Goal: Information Seeking & Learning: Learn about a topic

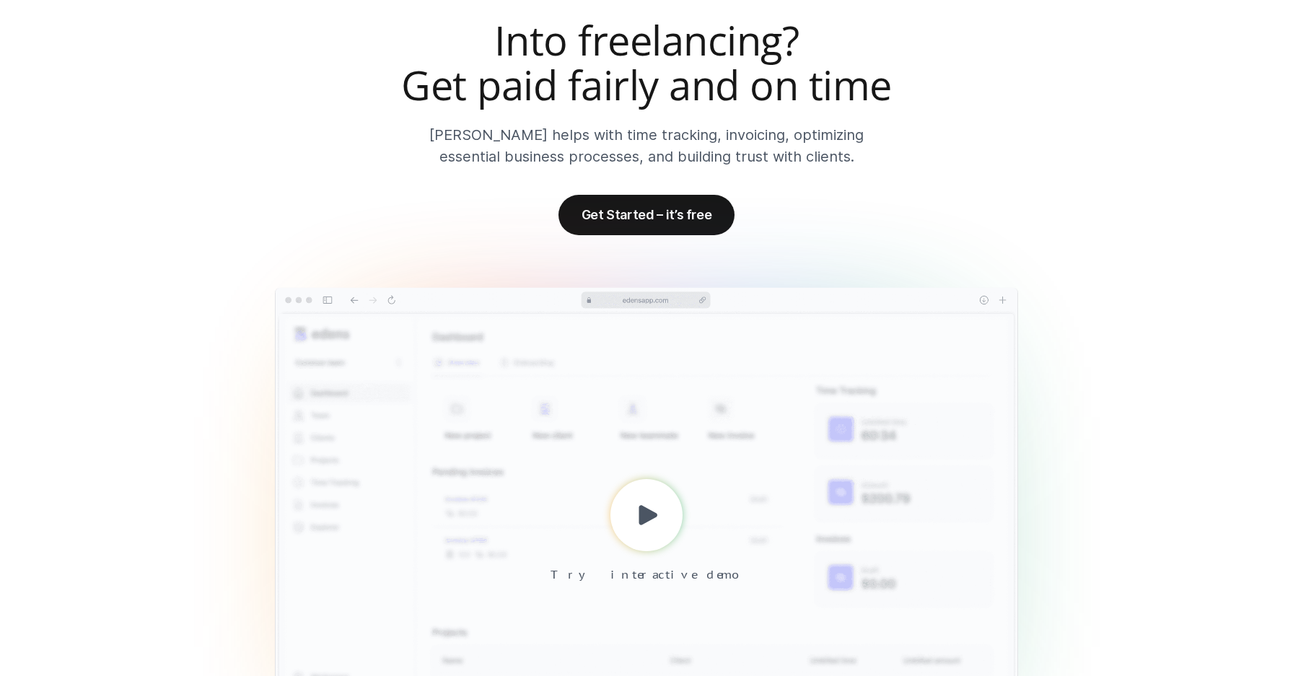
scroll to position [131, 0]
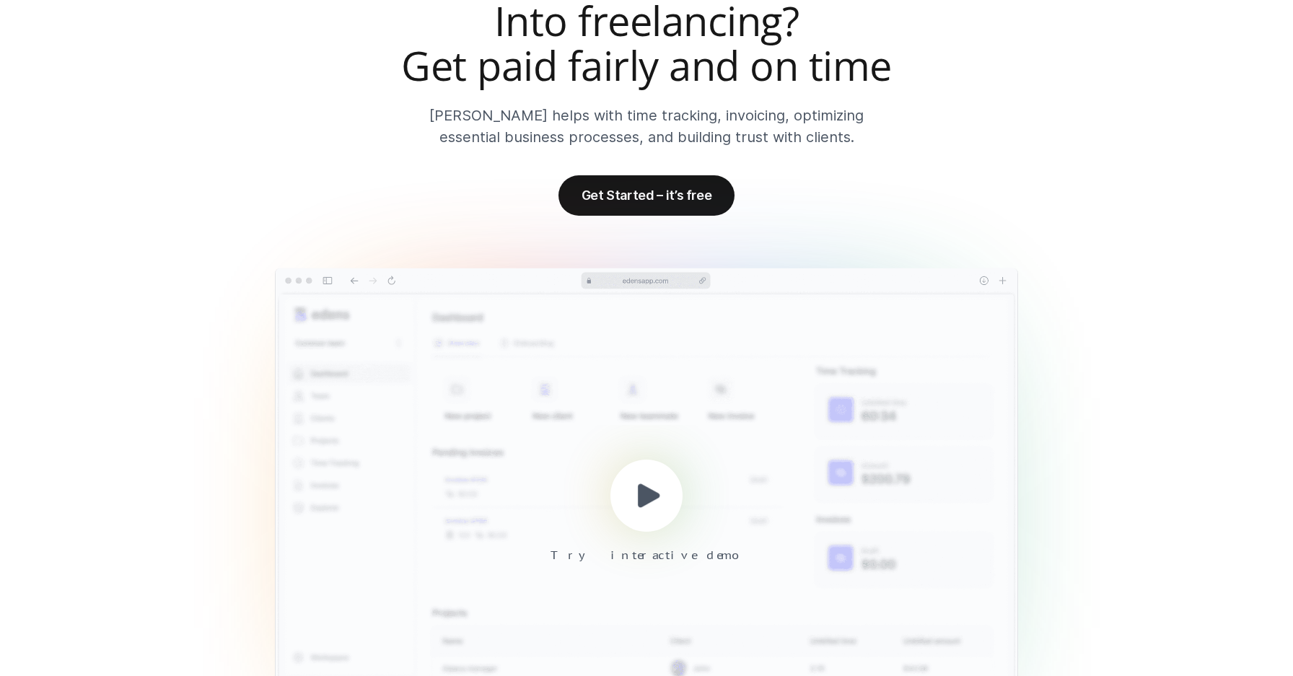
click at [647, 506] on icon at bounding box center [648, 495] width 35 height 35
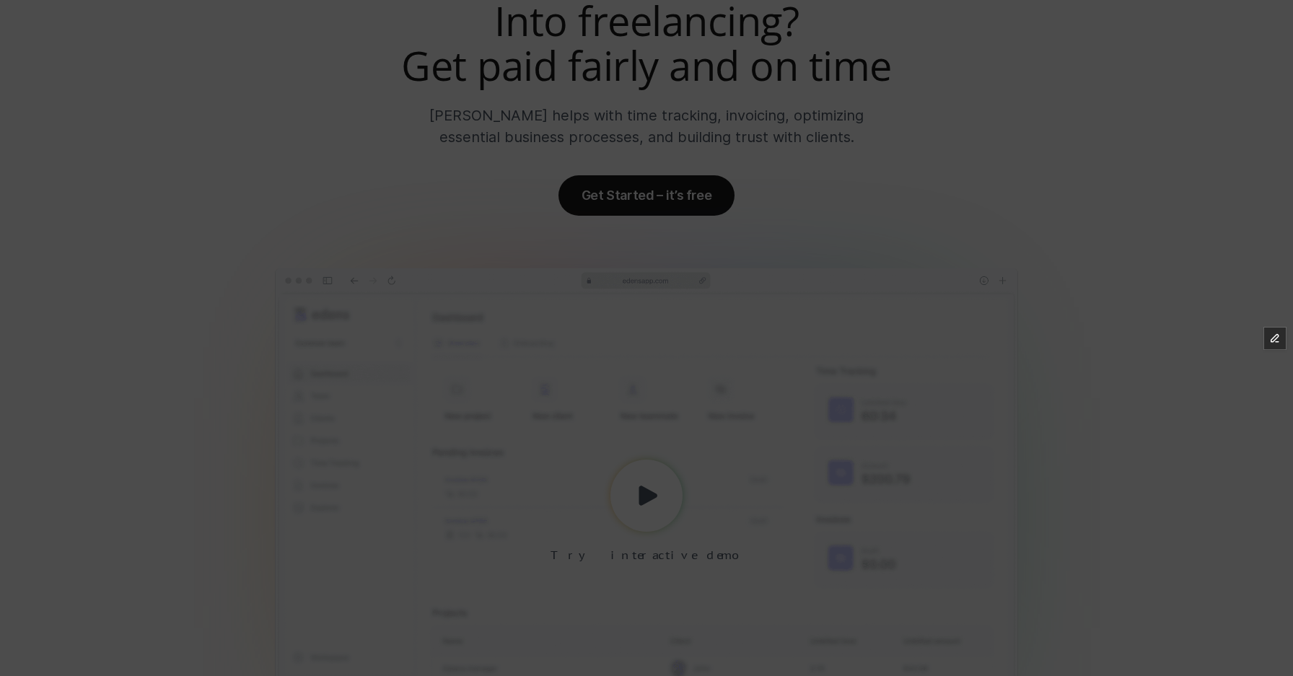
click at [1099, 208] on div at bounding box center [646, 338] width 1293 height 676
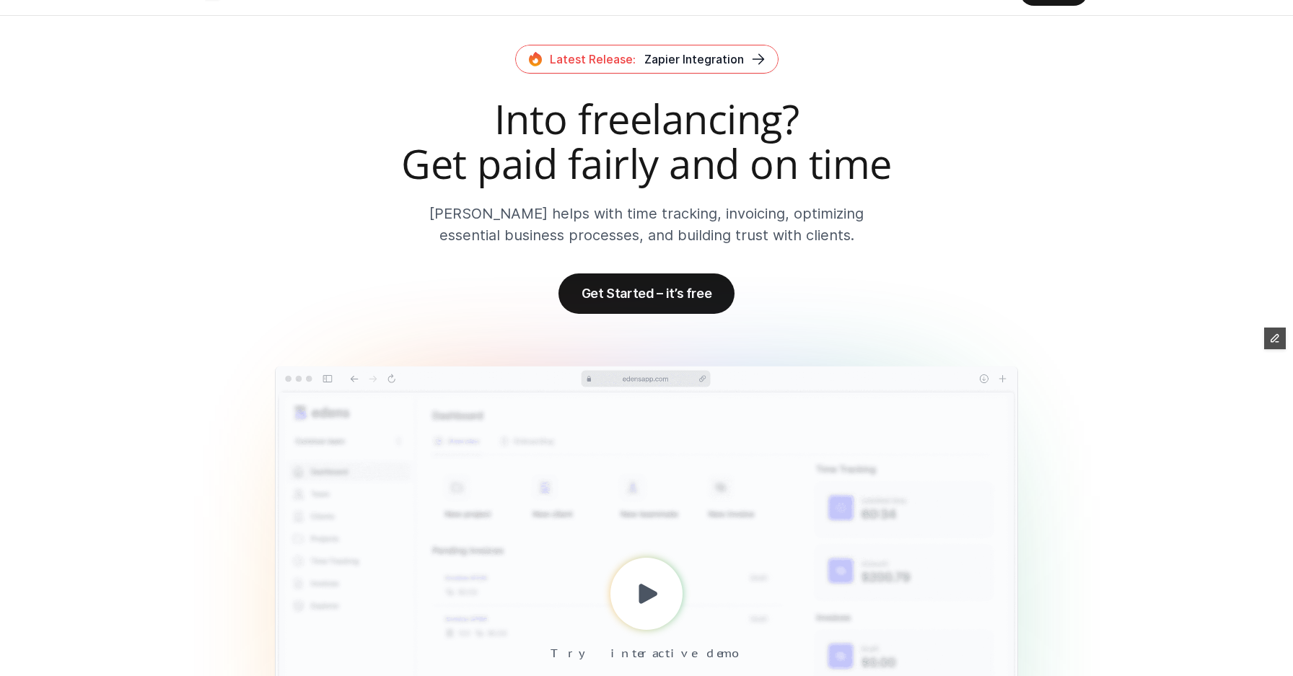
scroll to position [0, 0]
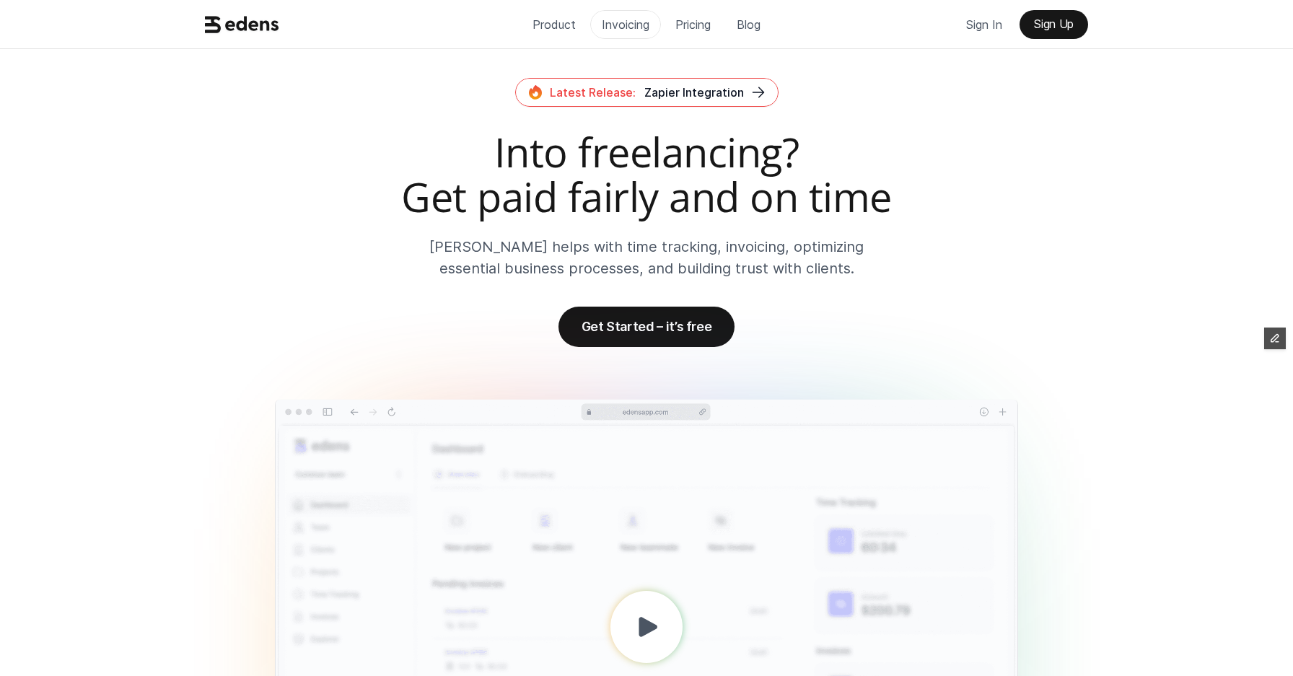
click at [610, 31] on p "Invoicing" at bounding box center [626, 25] width 48 height 22
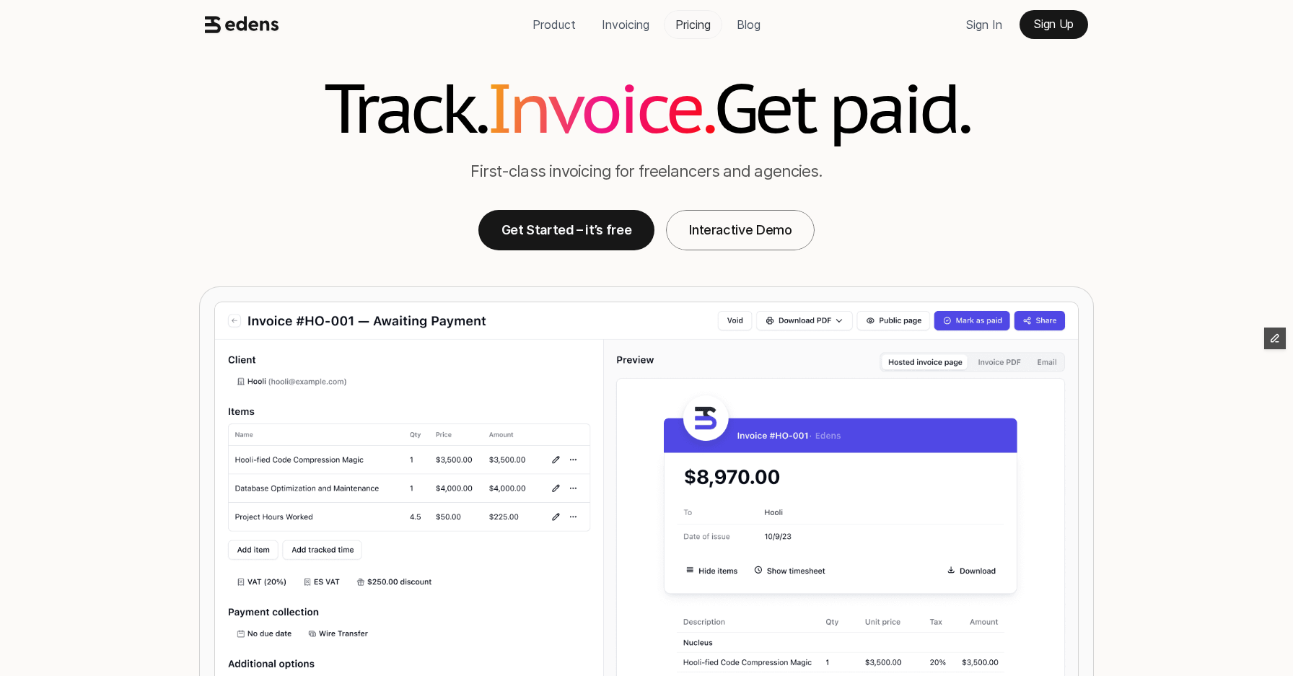
click at [688, 14] on p "Pricing" at bounding box center [692, 25] width 35 height 22
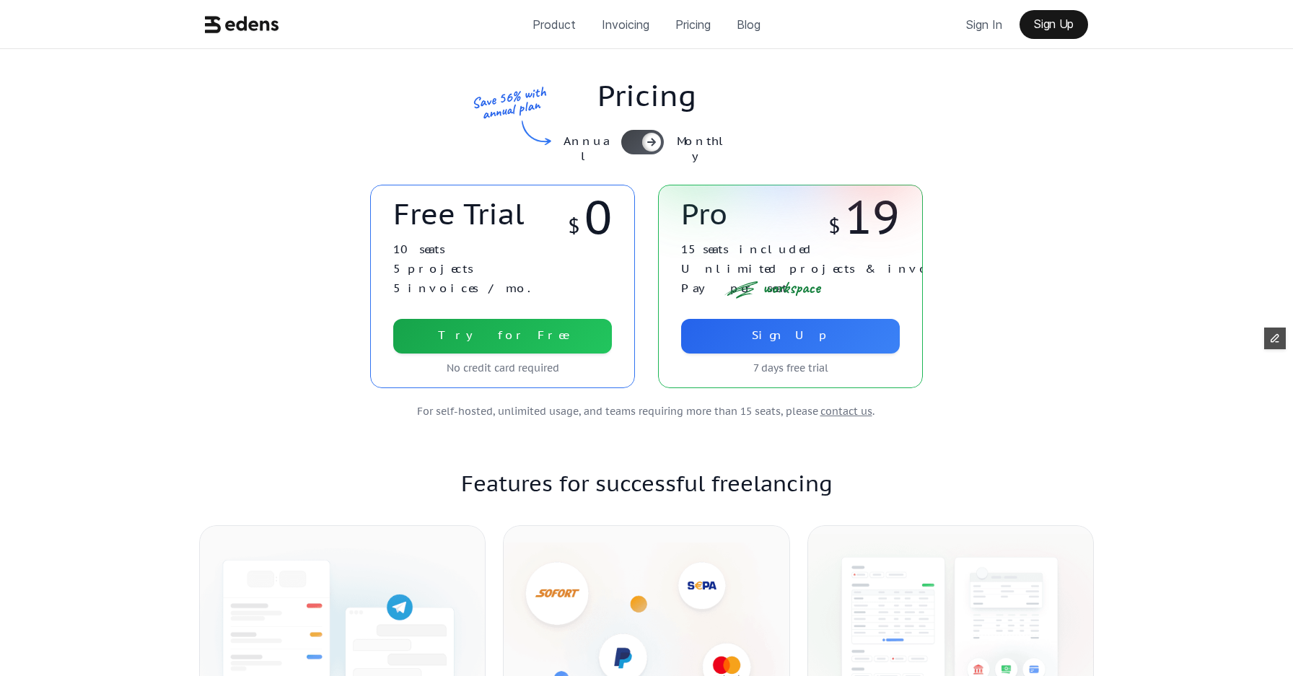
click at [245, 22] on use at bounding box center [242, 24] width 74 height 17
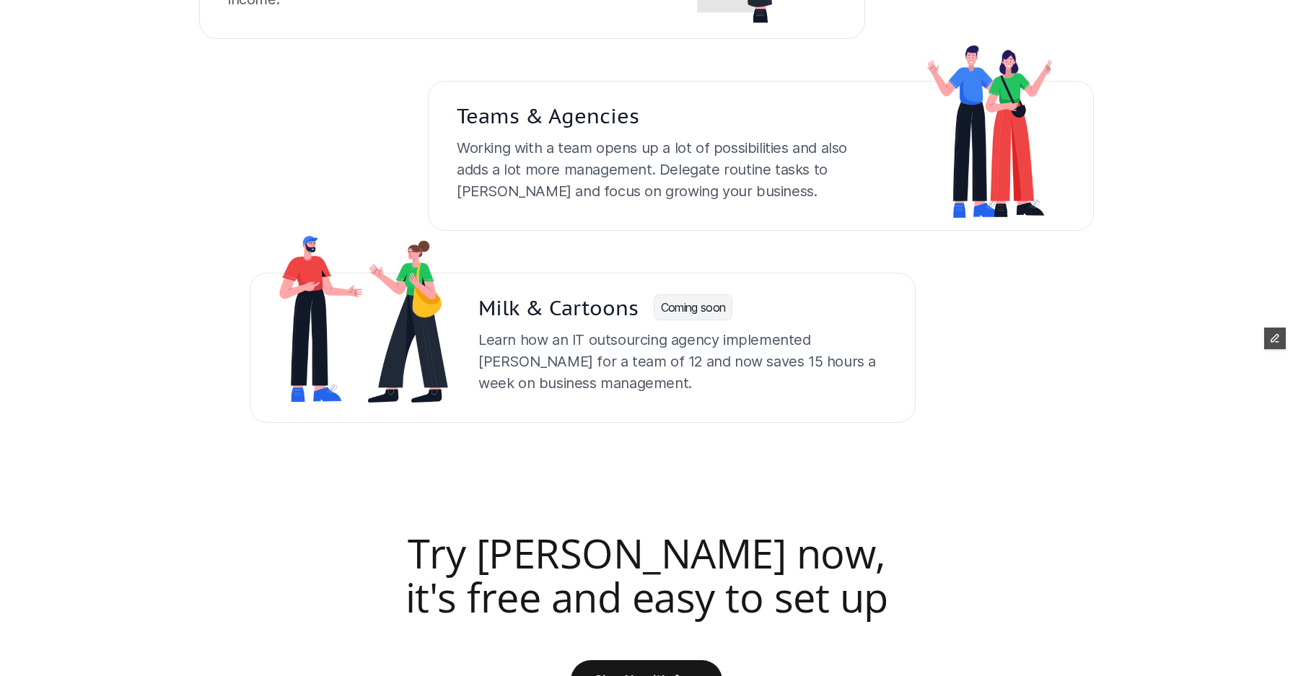
scroll to position [3668, 0]
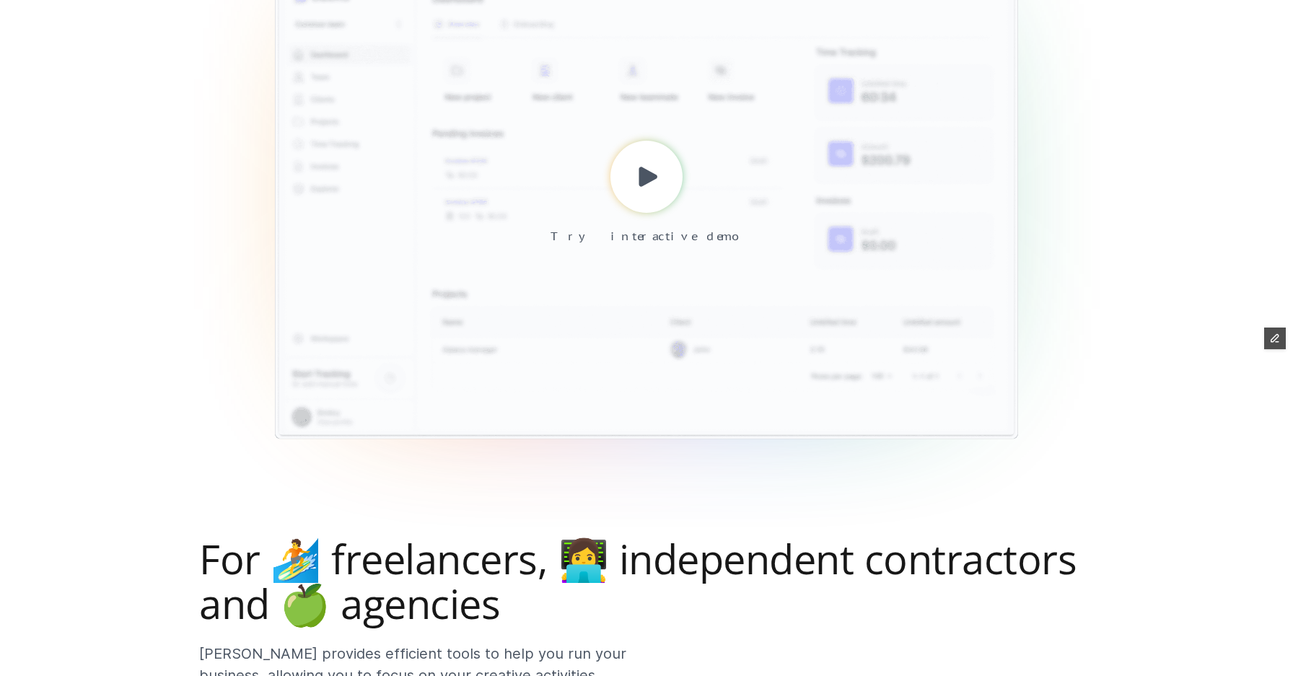
scroll to position [209, 0]
